Goal: Find specific page/section: Find specific page/section

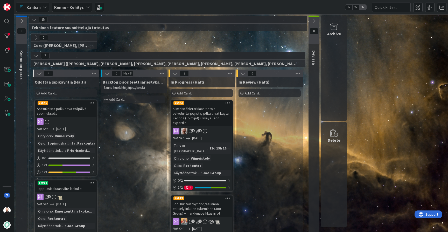
click at [75, 8] on b "Kenno - Kehitys" at bounding box center [69, 7] width 30 height 5
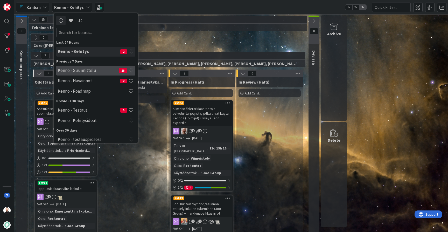
click at [77, 73] on div "Kenno - Suunnittelu 18" at bounding box center [95, 71] width 79 height 10
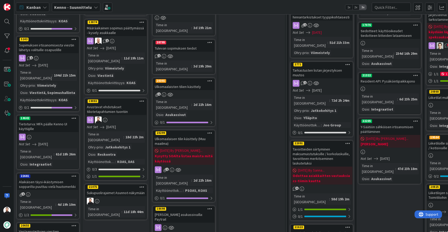
scroll to position [317, 1]
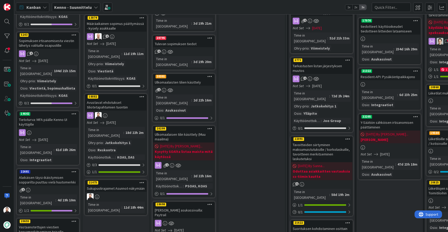
click at [115, 99] on div "Avustavat ehdotukset tiliotetapahtumien tuontiin" at bounding box center [115, 104] width 61 height 11
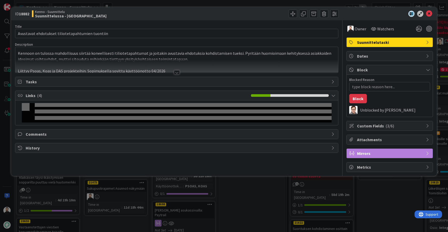
type textarea "x"
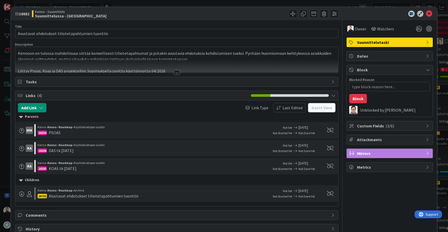
click at [176, 73] on div at bounding box center [177, 72] width 6 height 4
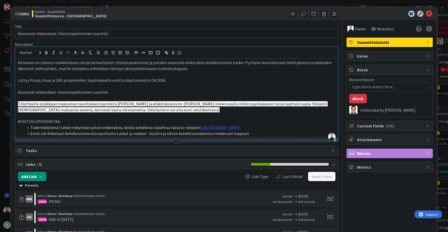
click at [3, 130] on div "ID 18882 Kenno - Suunnittelu Suunnittelussa - Rautalangat Title 48 / 128 Avusta…" at bounding box center [224, 116] width 448 height 232
